Goal: Find specific page/section: Find specific page/section

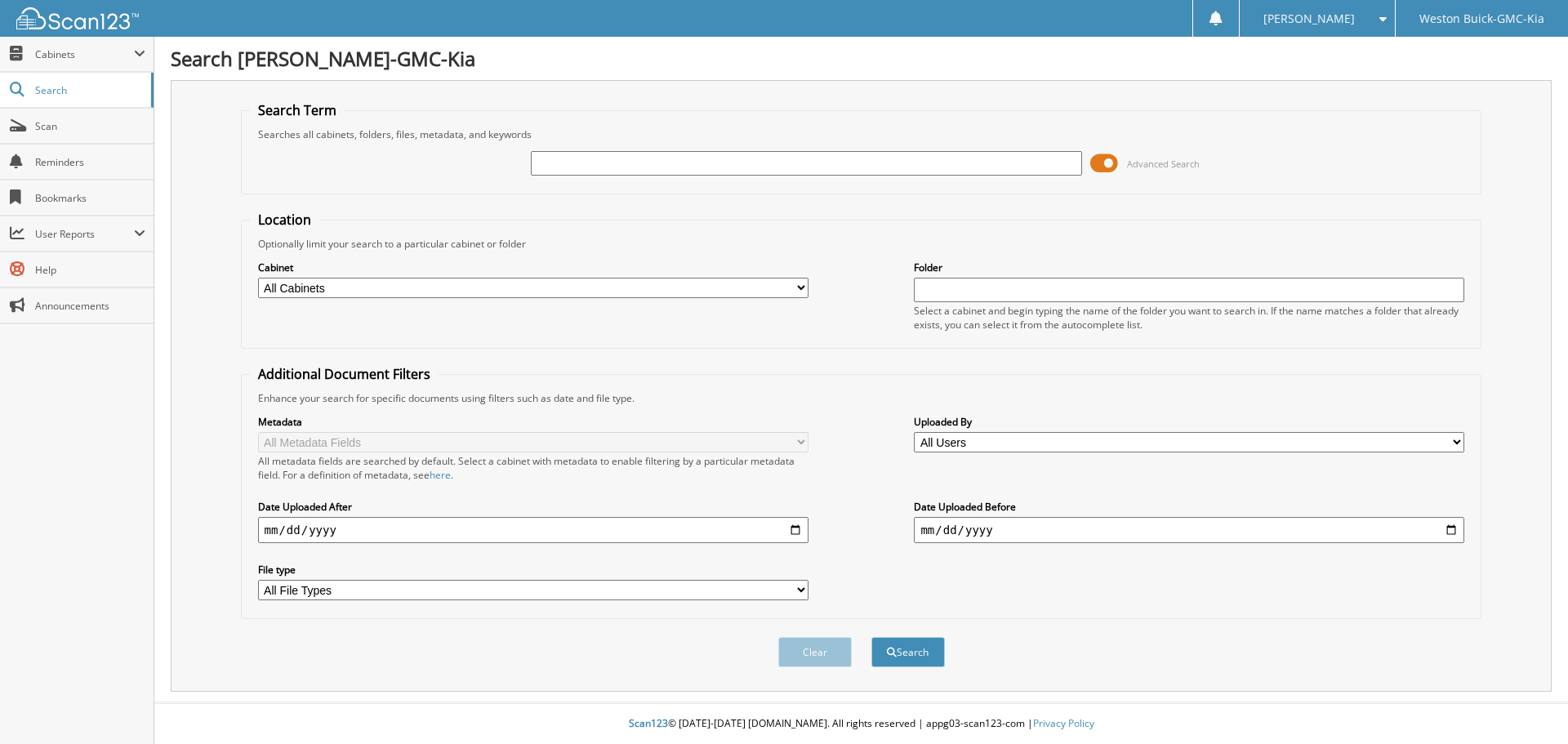
click at [56, 157] on span "Reminders" at bounding box center [90, 162] width 110 height 14
click at [591, 165] on input "text" at bounding box center [806, 163] width 551 height 25
type input "727275"
click at [871, 637] on button "Search" at bounding box center [908, 652] width 74 height 31
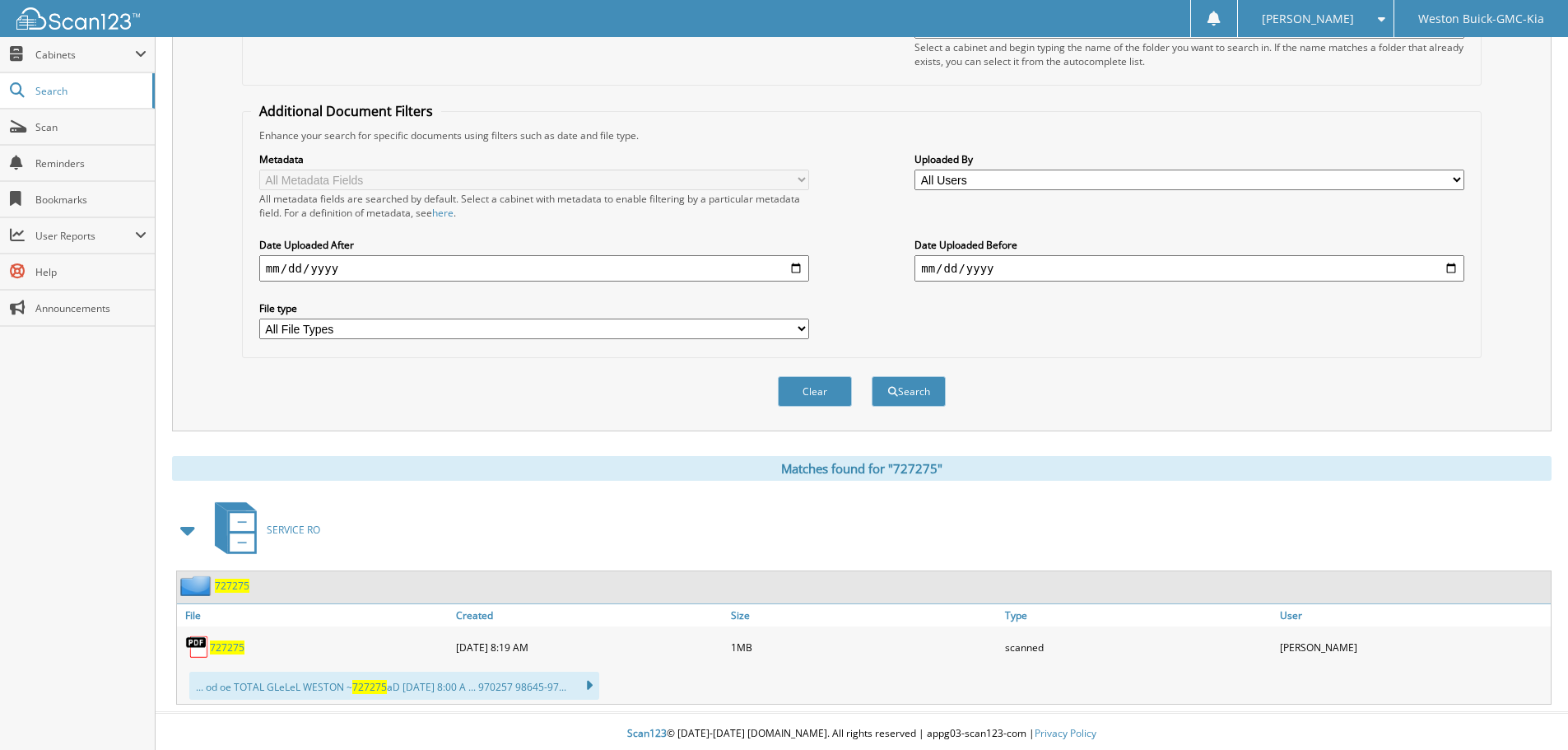
scroll to position [271, 0]
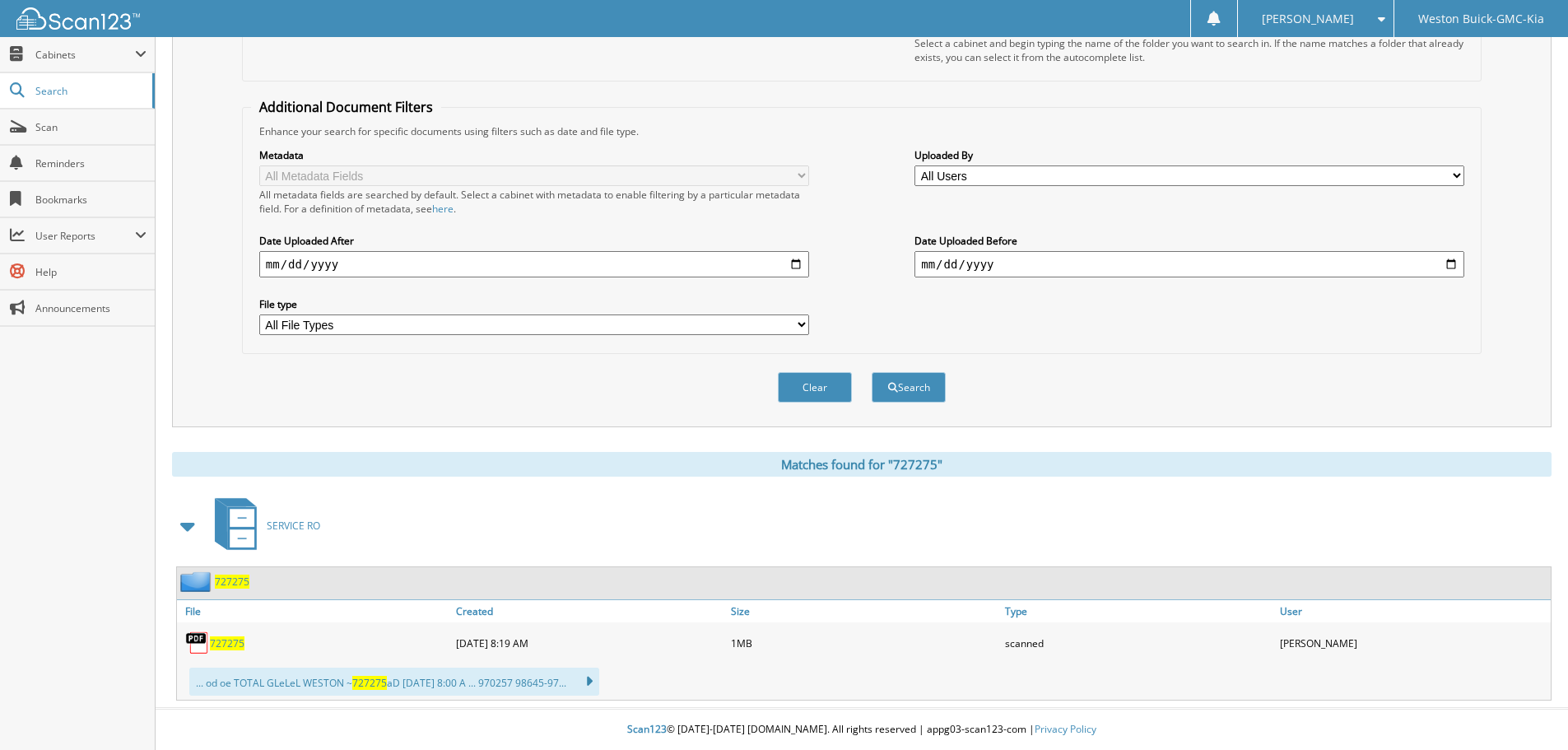
click at [224, 644] on span "727275" at bounding box center [227, 643] width 34 height 14
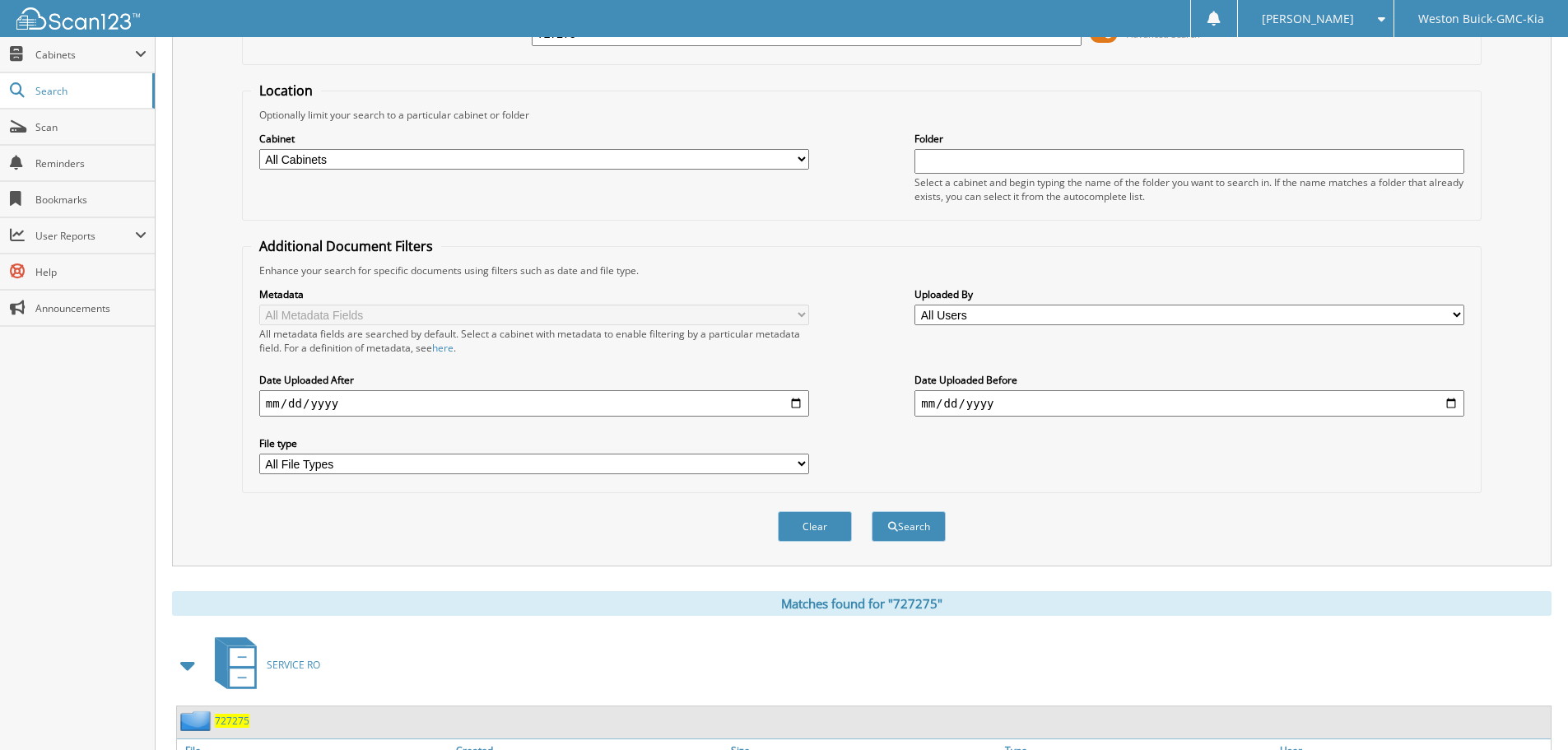
scroll to position [0, 0]
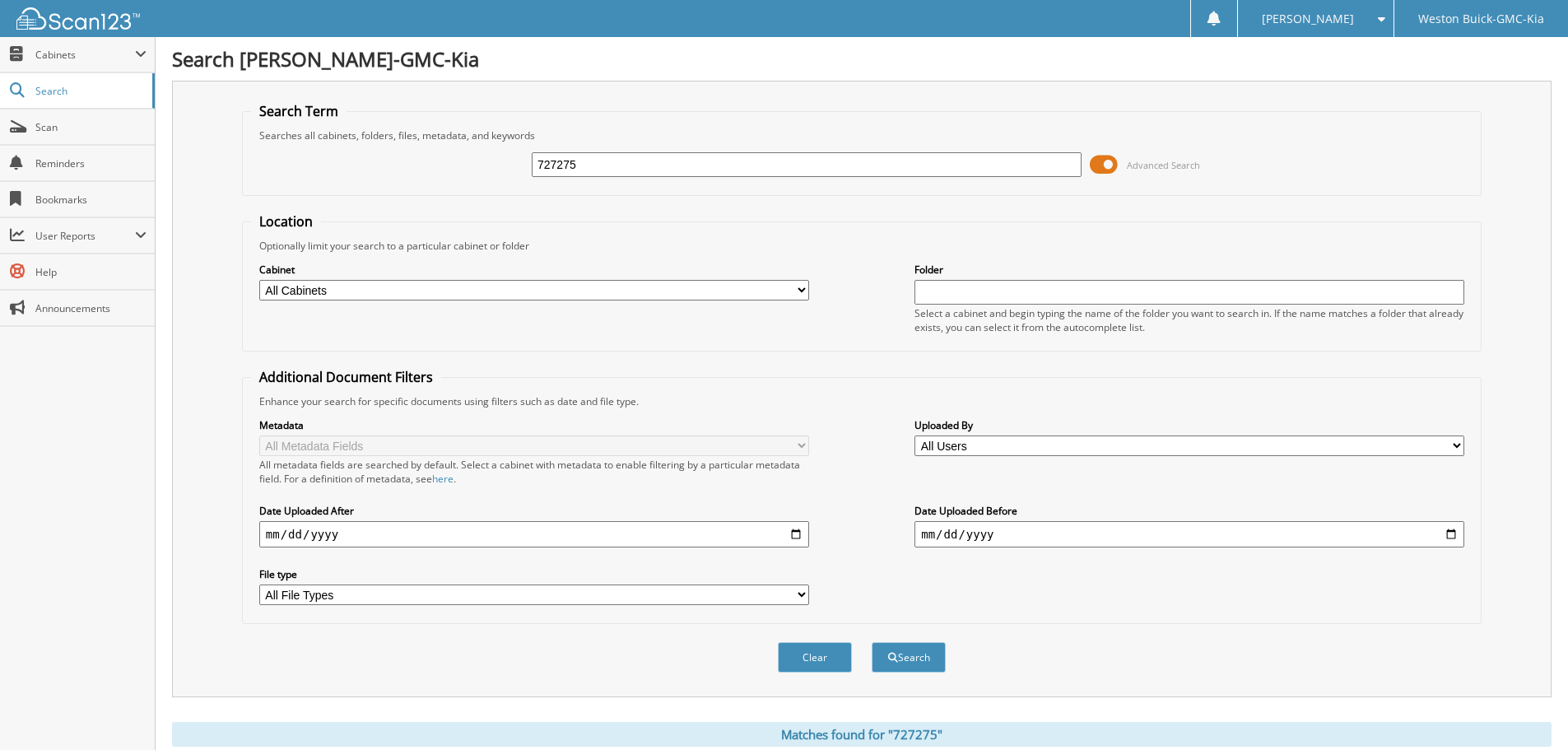
click at [594, 171] on input "727275" at bounding box center [806, 164] width 550 height 25
type input "7"
type input "724102"
click at [871, 642] on button "Search" at bounding box center [908, 658] width 74 height 31
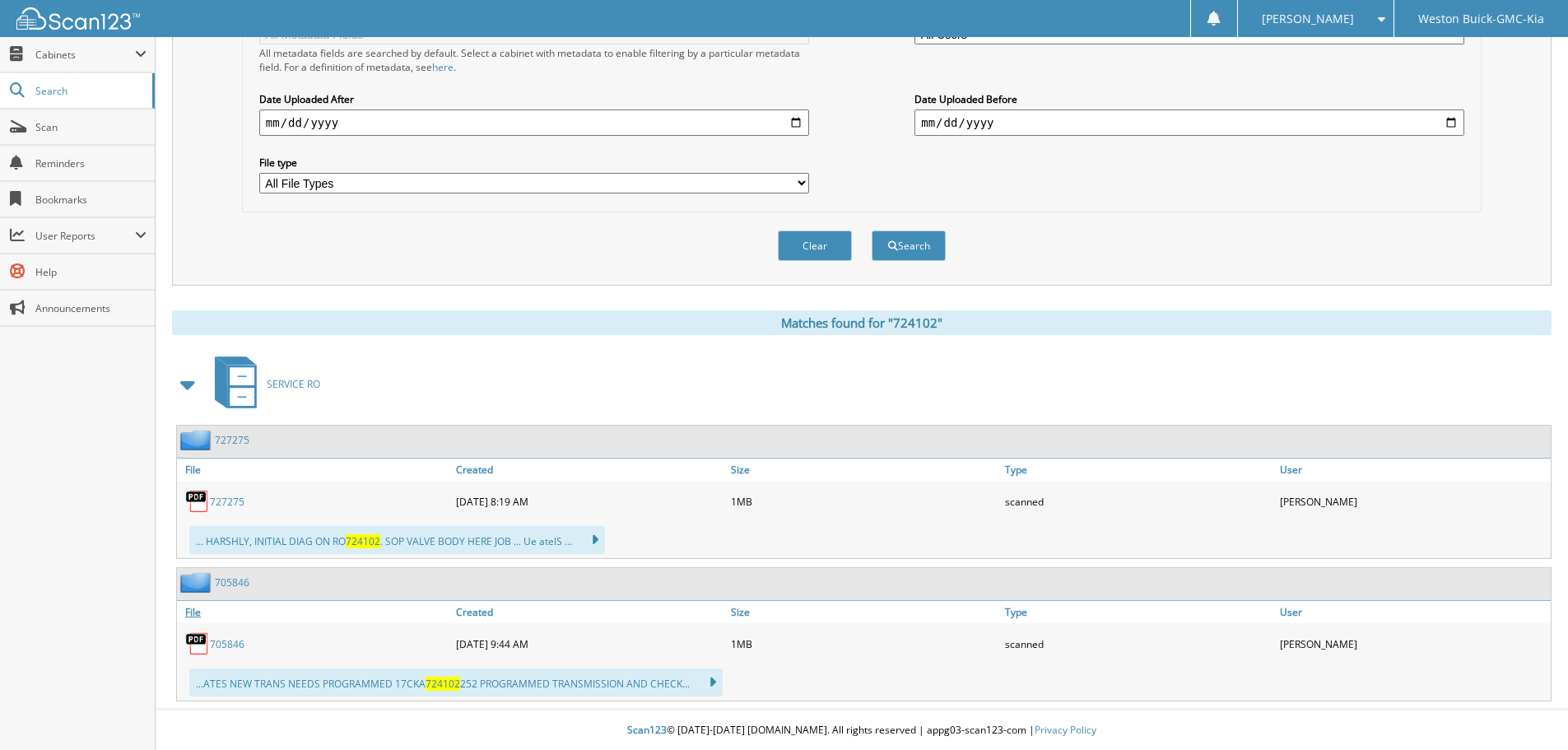
scroll to position [413, 0]
